Goal: Task Accomplishment & Management: Complete application form

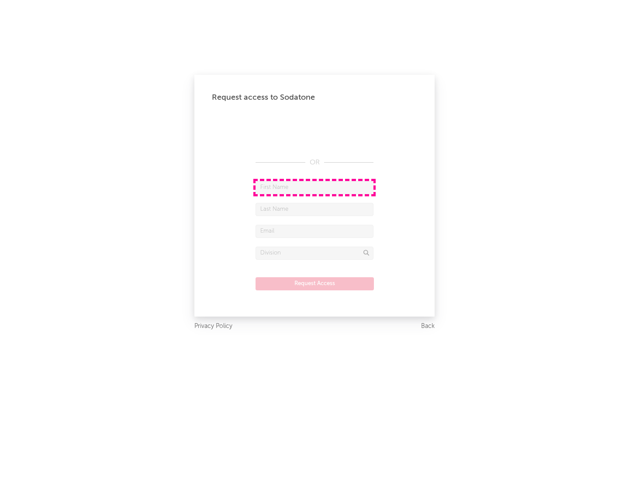
click at [315, 187] on input "text" at bounding box center [315, 187] width 118 height 13
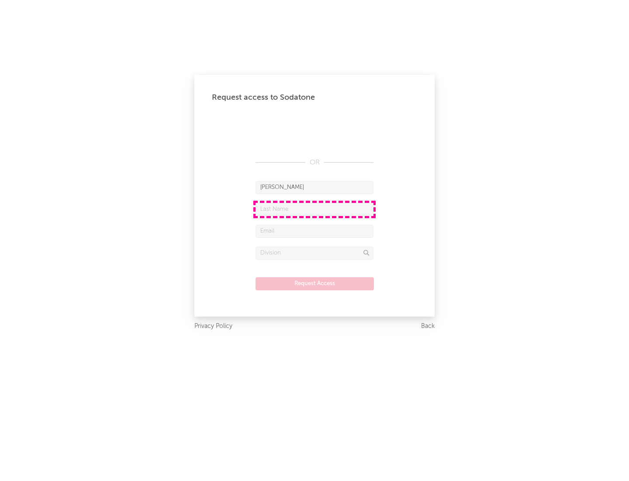
type input "[PERSON_NAME]"
click at [315, 209] on input "text" at bounding box center [315, 209] width 118 height 13
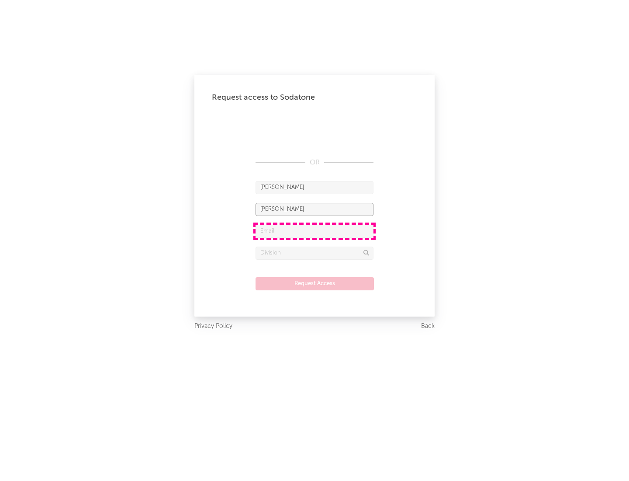
type input "[PERSON_NAME]"
click at [315, 231] on input "text" at bounding box center [315, 231] width 118 height 13
type input "[EMAIL_ADDRESS][DOMAIN_NAME]"
click at [315, 253] on input "text" at bounding box center [315, 252] width 118 height 13
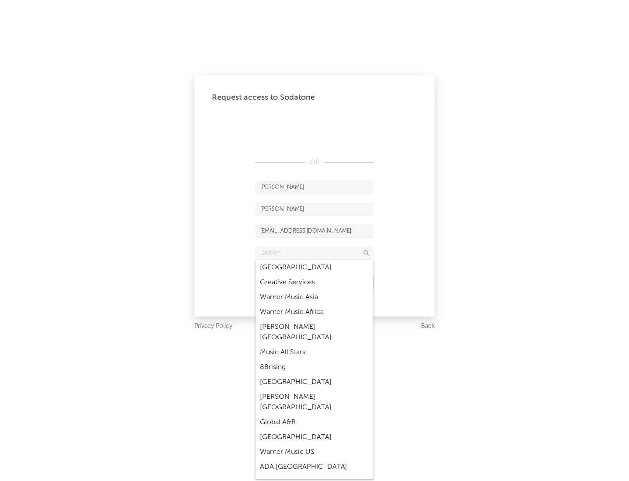
click at [315, 345] on div "Music All Stars" at bounding box center [315, 352] width 118 height 15
type input "Music All Stars"
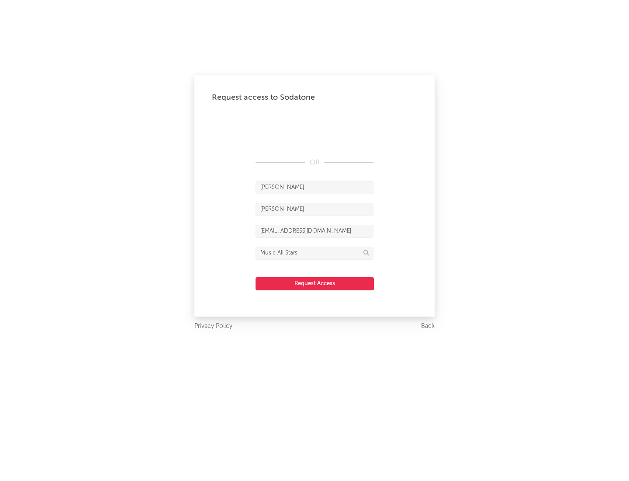
click at [315, 283] on button "Request Access" at bounding box center [315, 283] width 118 height 13
